Goal: Task Accomplishment & Management: Manage account settings

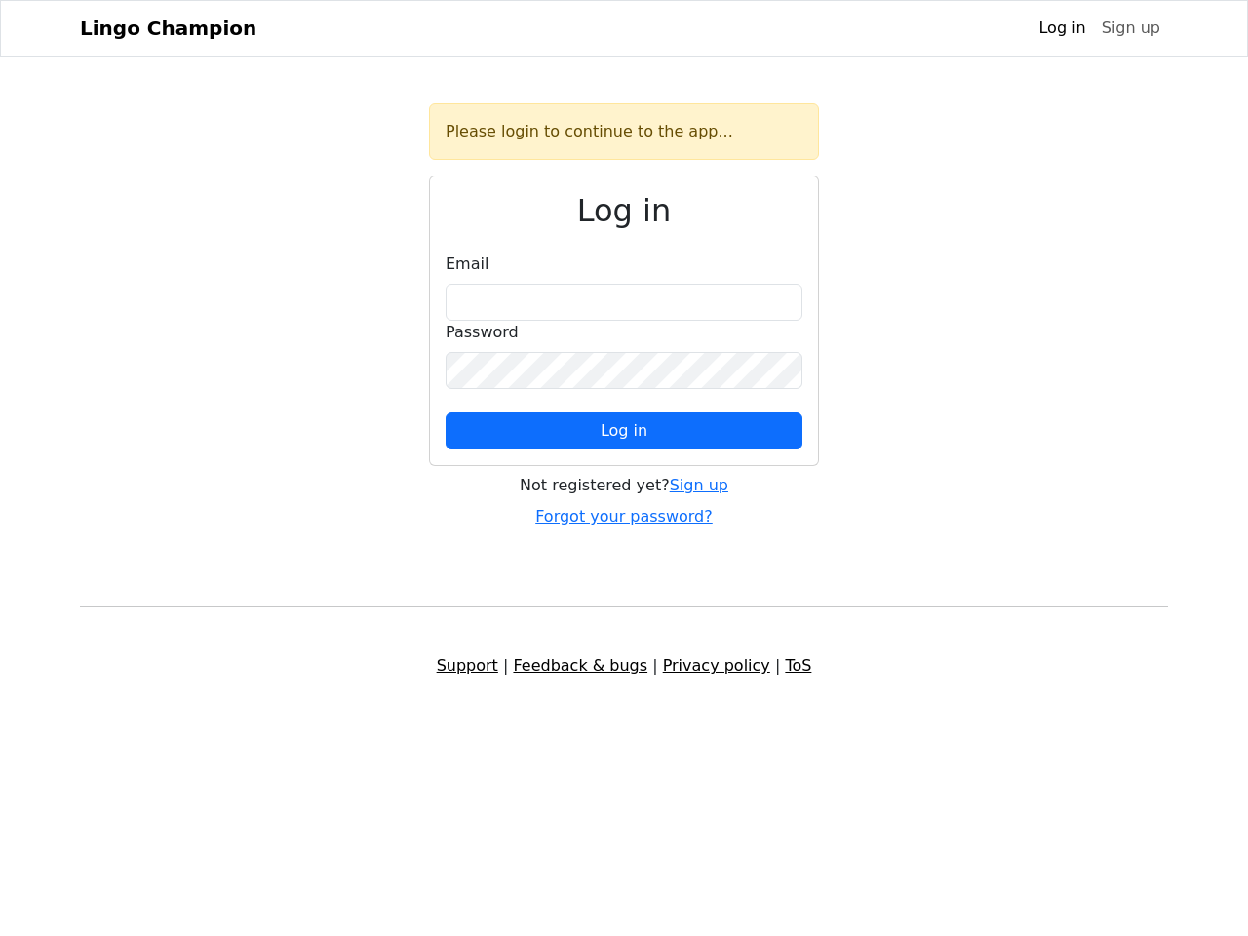
click at [624, 431] on span "Log in" at bounding box center [624, 430] width 47 height 19
